Goal: Task Accomplishment & Management: Manage account settings

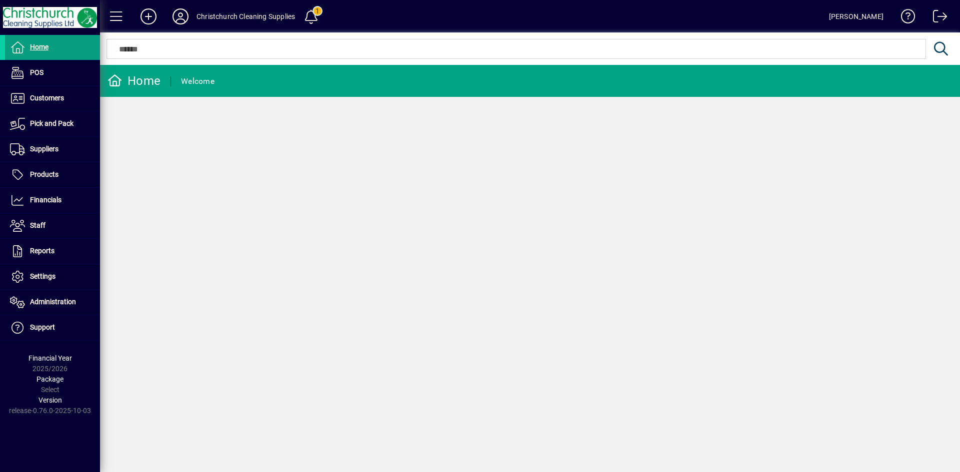
click at [175, 17] on icon at bounding box center [180, 16] width 20 height 16
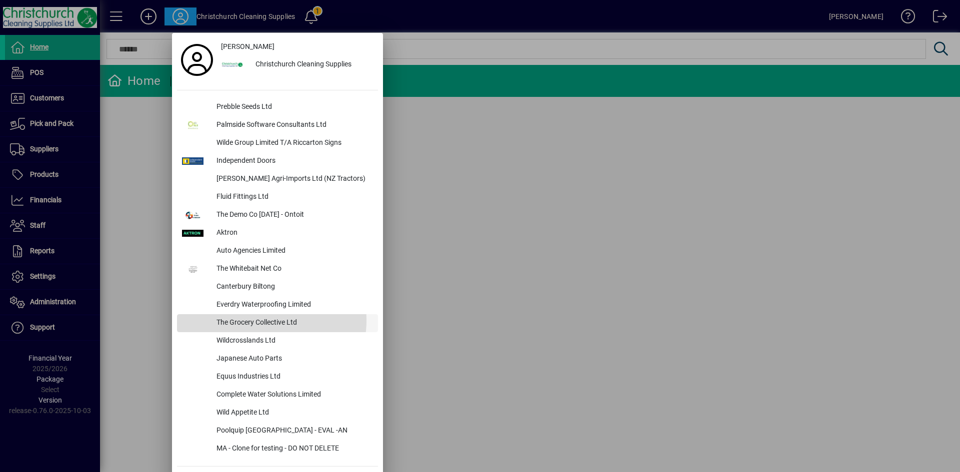
click at [257, 320] on div "The Grocery Collective Ltd" at bounding box center [292, 323] width 169 height 18
